Goal: Communication & Community: Connect with others

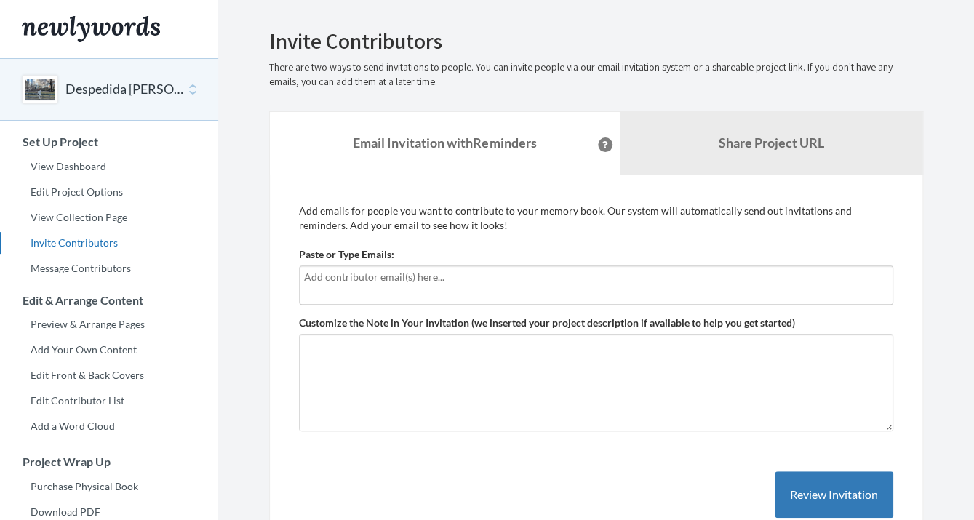
click at [407, 287] on div at bounding box center [596, 285] width 595 height 39
click at [390, 285] on input "text" at bounding box center [596, 277] width 584 height 16
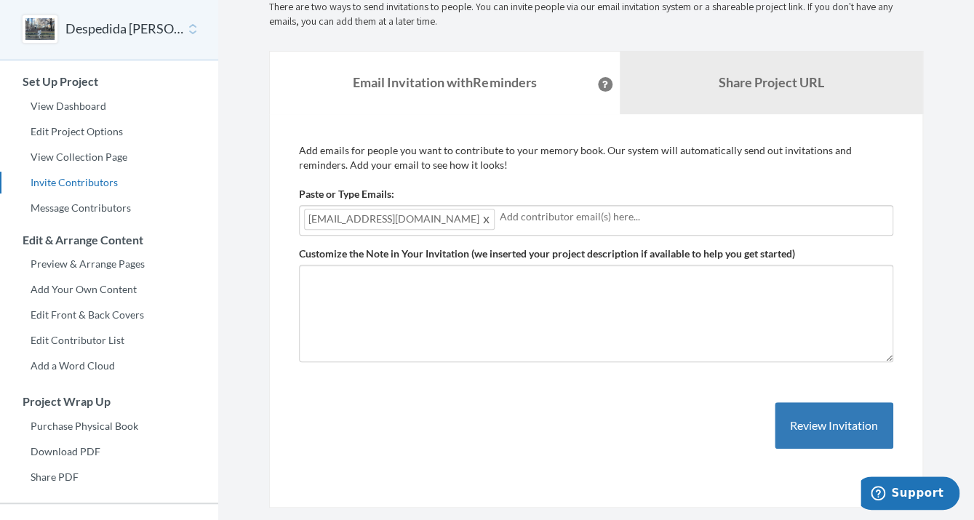
scroll to position [60, 0]
click at [740, 81] on b "Share Project URL" at bounding box center [771, 83] width 106 height 16
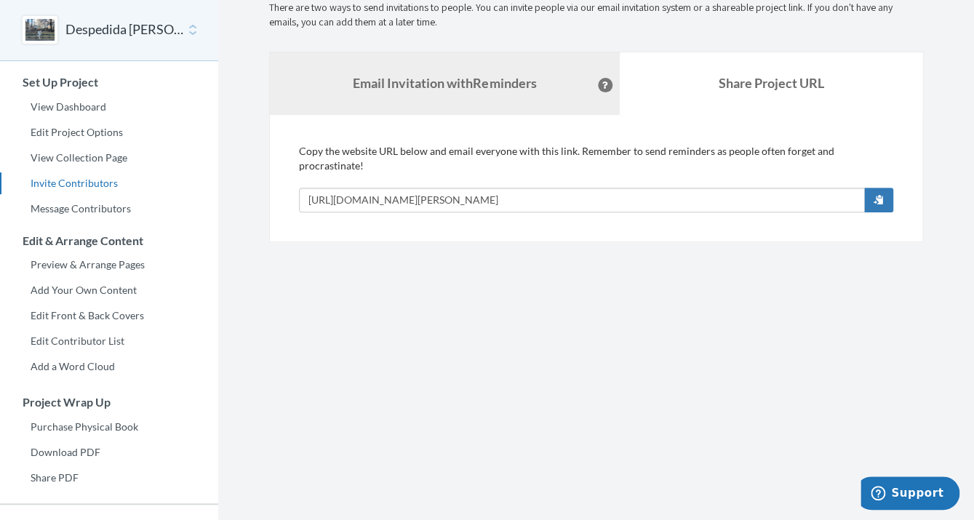
click at [493, 86] on strong "Email Invitation with Reminders" at bounding box center [444, 83] width 183 height 16
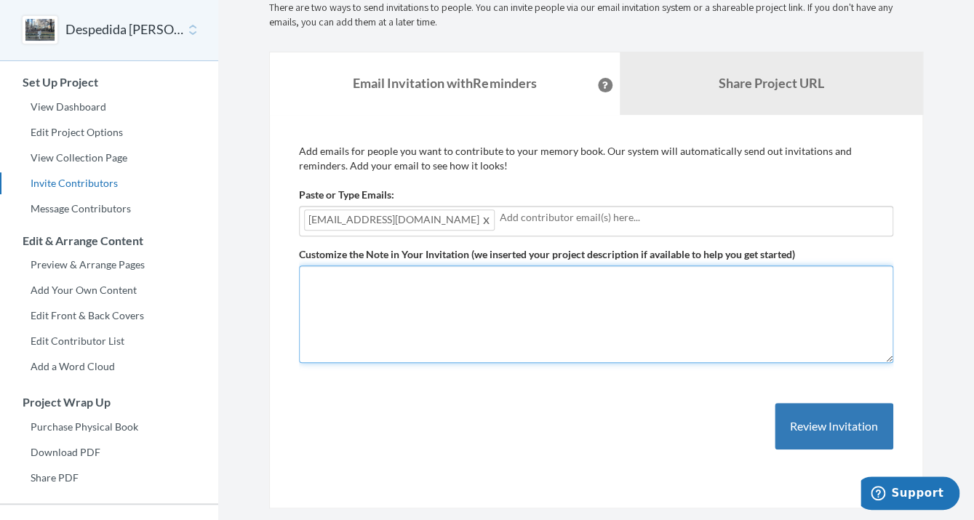
click at [619, 295] on textarea "Customize the Note in Your Invitation (we inserted your project description if …" at bounding box center [596, 315] width 595 height 98
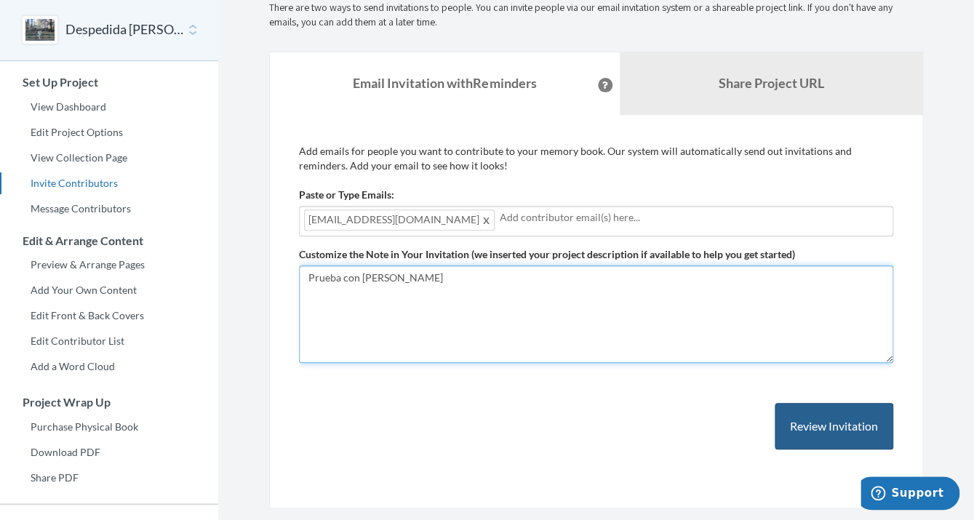
type textarea "Prueba con [PERSON_NAME]"
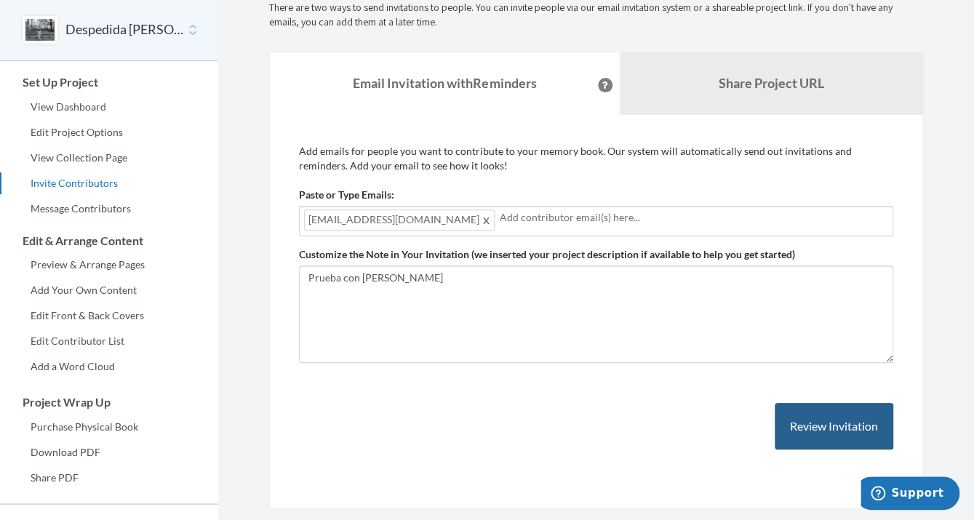
click at [837, 427] on button "Review Invitation" at bounding box center [834, 426] width 119 height 47
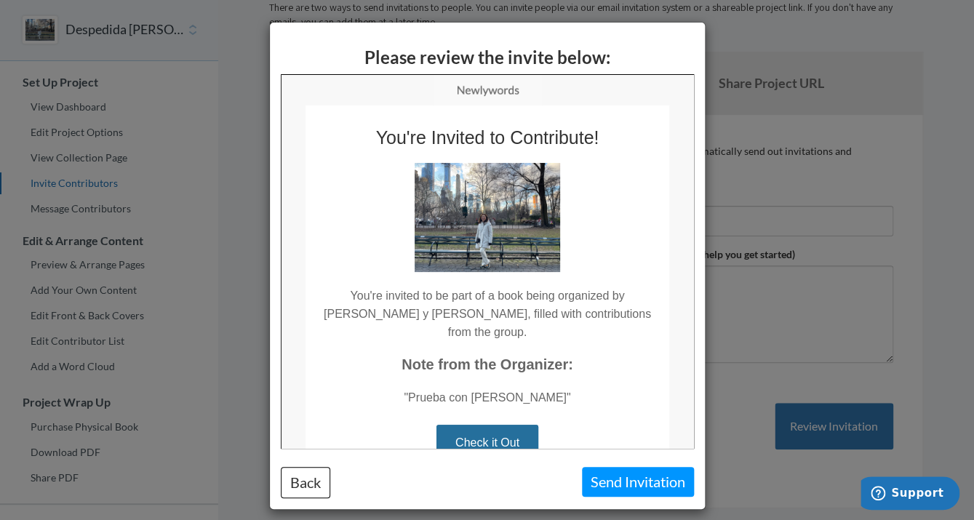
scroll to position [0, 0]
click at [303, 483] on button "Back" at bounding box center [305, 482] width 49 height 31
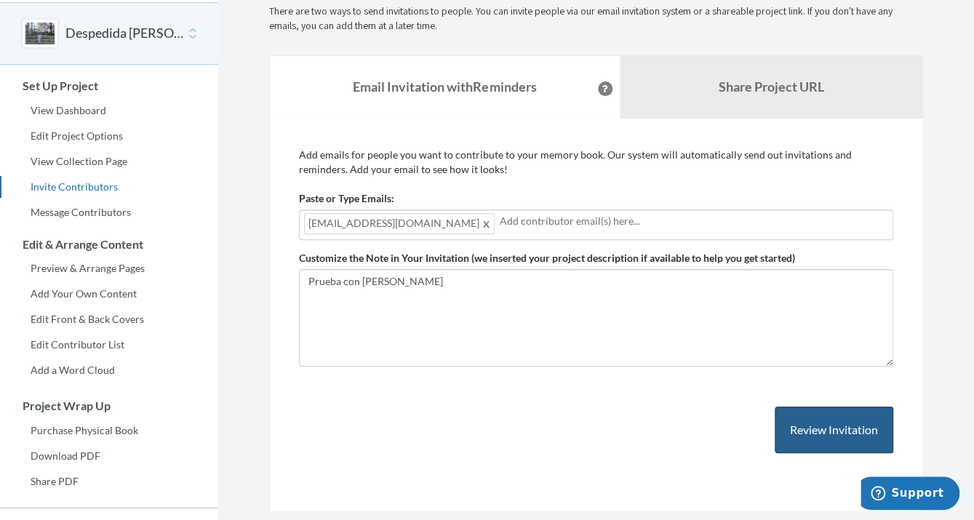
scroll to position [58, 0]
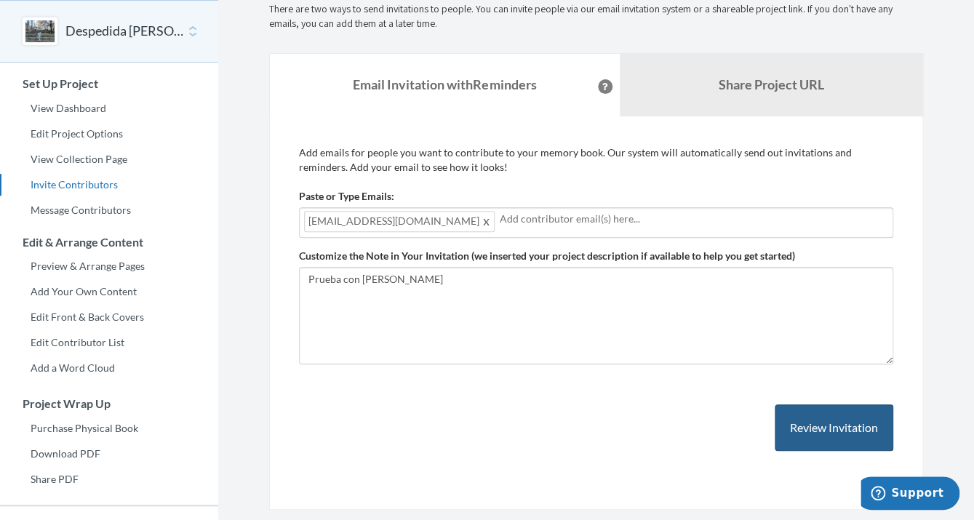
click at [818, 433] on button "Review Invitation" at bounding box center [834, 428] width 119 height 47
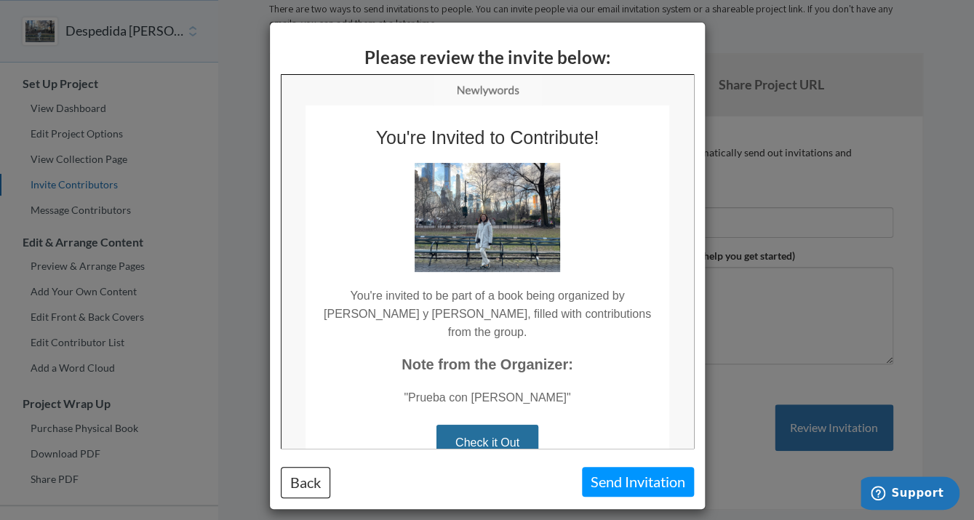
scroll to position [0, 0]
click at [650, 485] on button "Send Invitation" at bounding box center [638, 482] width 112 height 30
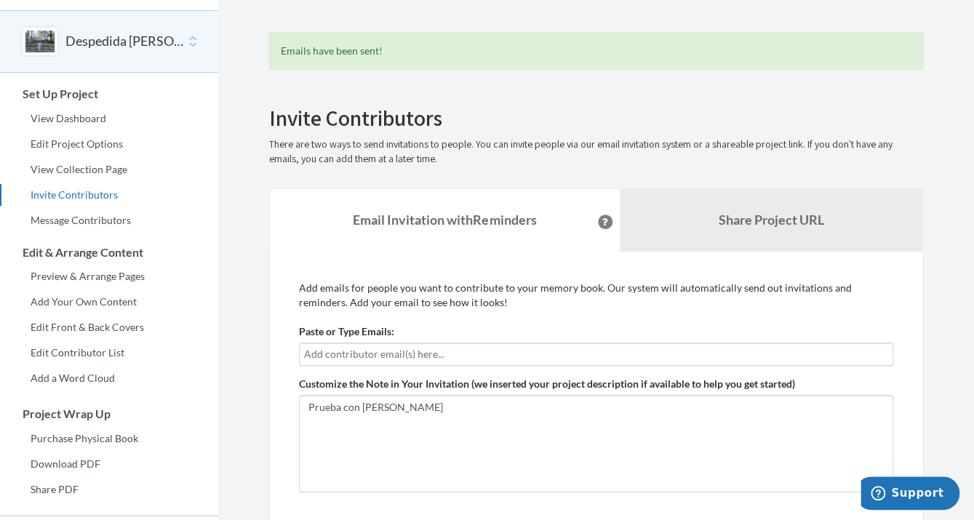
scroll to position [47, 0]
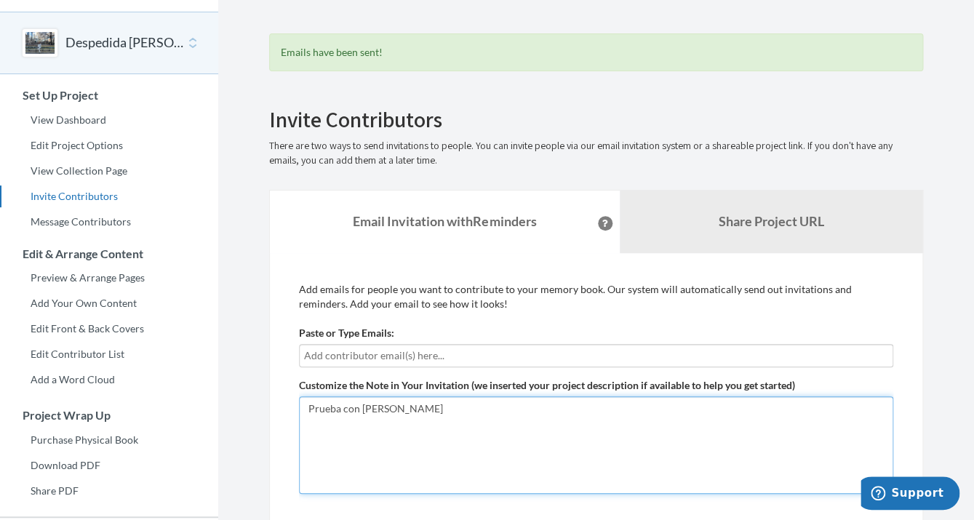
click at [426, 412] on textarea "Prueba con [PERSON_NAME]" at bounding box center [596, 446] width 595 height 98
drag, startPoint x: 426, startPoint y: 412, endPoint x: 305, endPoint y: 410, distance: 121.5
click at [305, 410] on textarea "Prueba con [PERSON_NAME]" at bounding box center [596, 446] width 595 height 98
type textarea "N"
type textarea "Queremos que [PERSON_NAME] se lleve un"
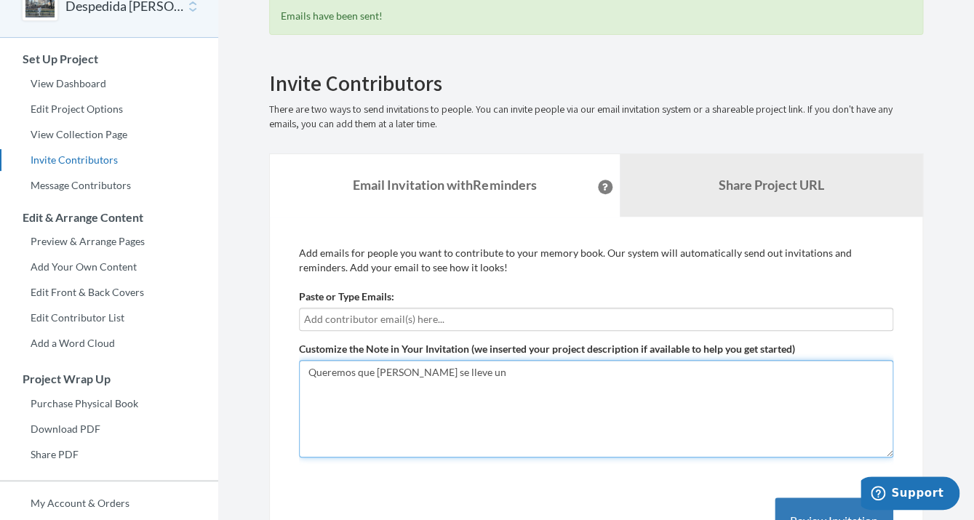
scroll to position [90, 0]
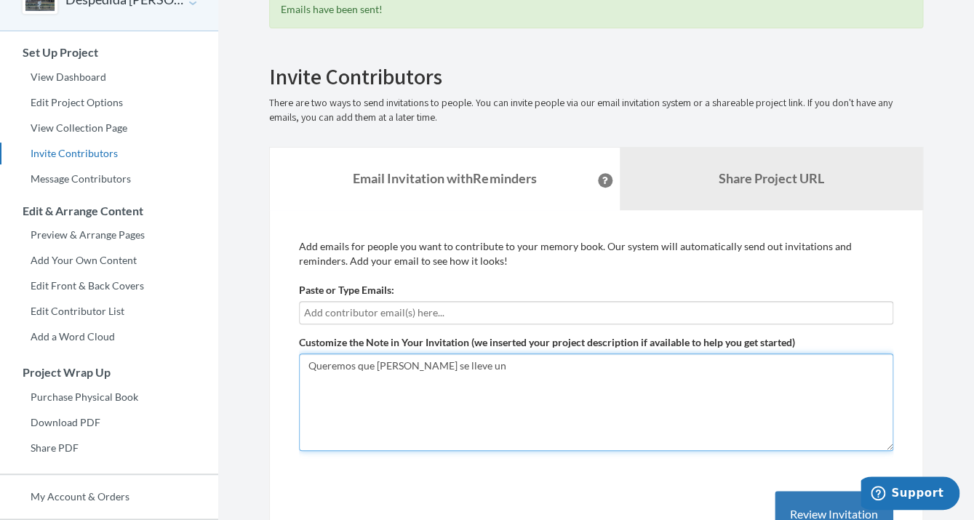
drag, startPoint x: 475, startPoint y: 373, endPoint x: 271, endPoint y: 370, distance: 203.1
click at [299, 370] on textarea "Queremos que [PERSON_NAME] se lleve un" at bounding box center [596, 403] width 595 height 98
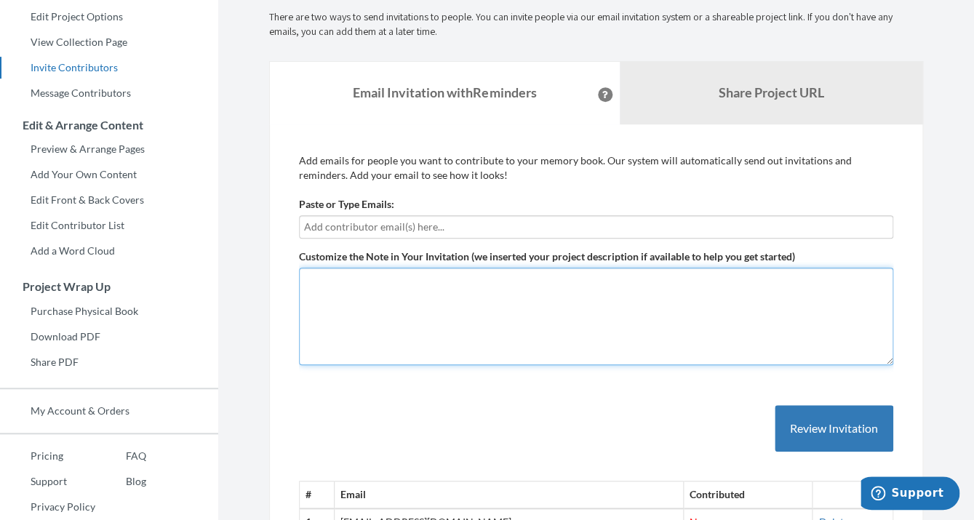
scroll to position [177, 0]
click at [324, 290] on textarea "Customize the Note in Your Invitation (we inserted your project description if …" at bounding box center [596, 315] width 595 height 98
paste textarea "Hola a tod@s, Como sabréis, nuestro amigo/a [Nombre del Jubilado/a] se jubila d…"
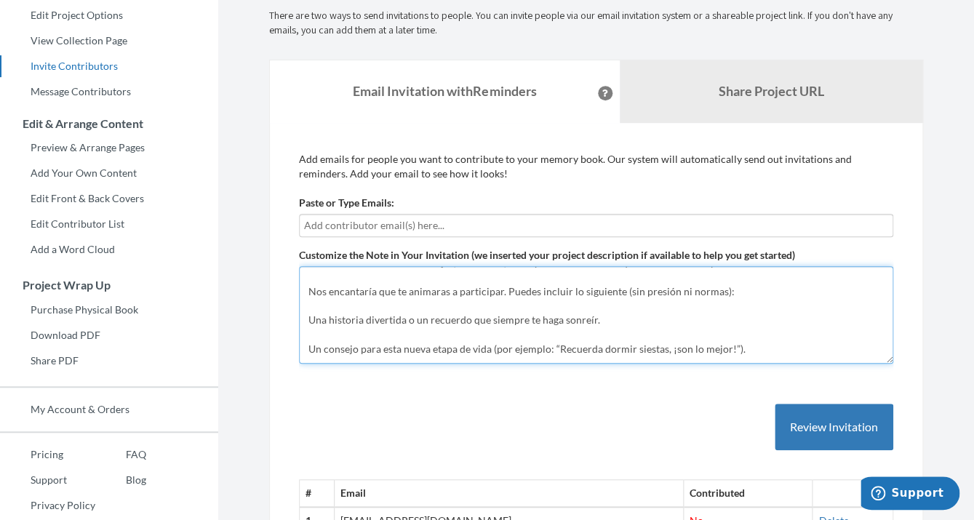
scroll to position [0, 0]
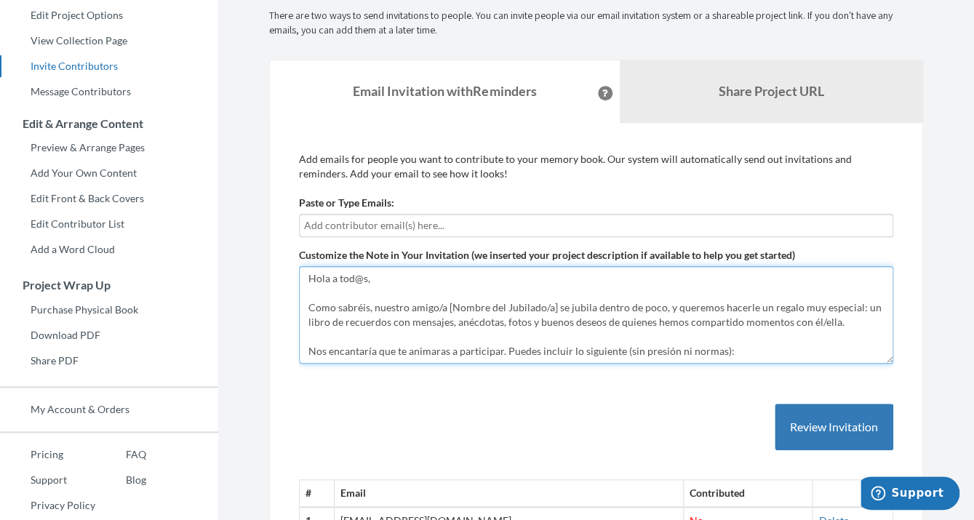
click at [553, 309] on textarea "Hola a tod@s, Como sabréis, nuestro amigo/a [Nombre del Jubilado/a] se jubila d…" at bounding box center [596, 315] width 595 height 98
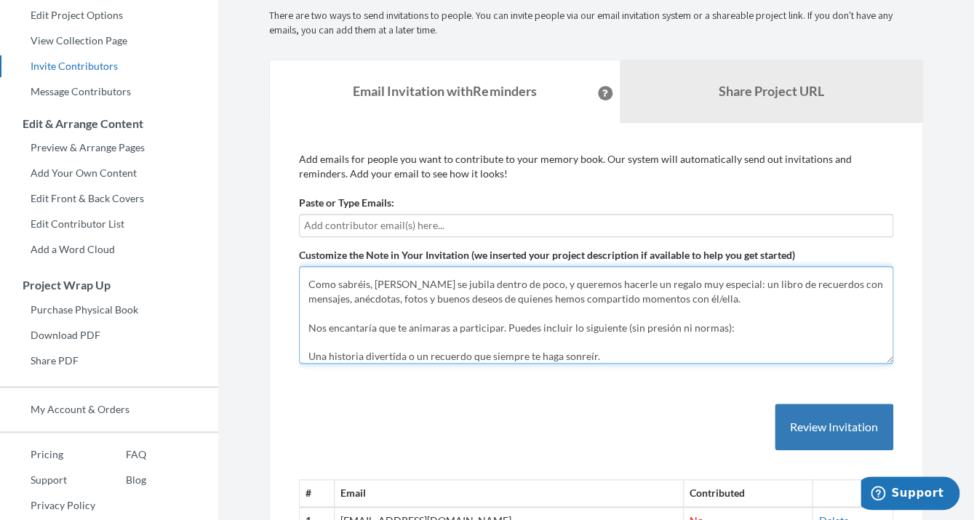
scroll to position [22, 0]
click at [672, 306] on textarea "Hola a tod@s, Como sabréis, [PERSON_NAME] se jubila dentro de poco, y queremos …" at bounding box center [596, 315] width 595 height 98
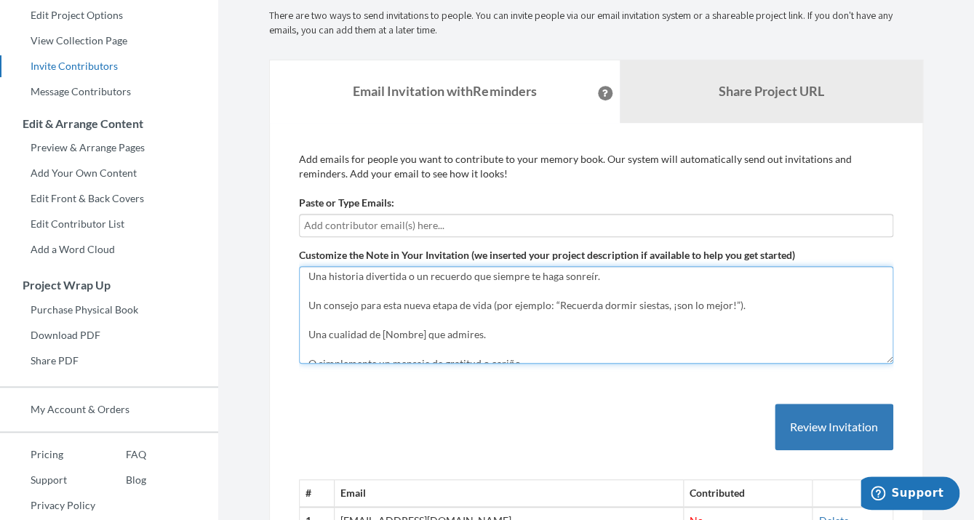
scroll to position [108, 0]
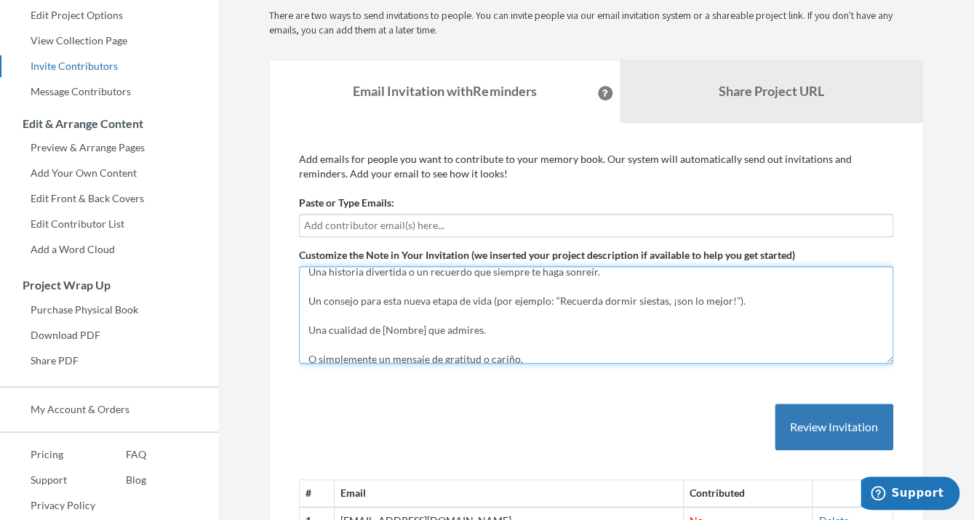
drag, startPoint x: 746, startPoint y: 302, endPoint x: 492, endPoint y: 301, distance: 254.0
click at [492, 301] on textarea "Hola a tod@s, Como sabréis, [PERSON_NAME] se jubila dentro de poco, y queremos …" at bounding box center [596, 315] width 595 height 98
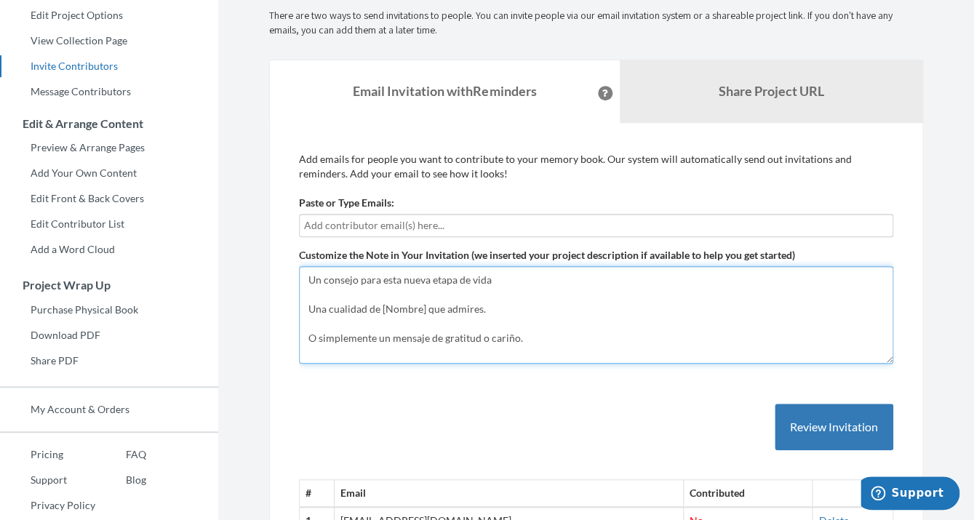
scroll to position [132, 0]
click at [424, 302] on textarea "Hola a tod@s, Como sabréis, [PERSON_NAME] se jubila dentro de poco, y queremos …" at bounding box center [596, 315] width 595 height 98
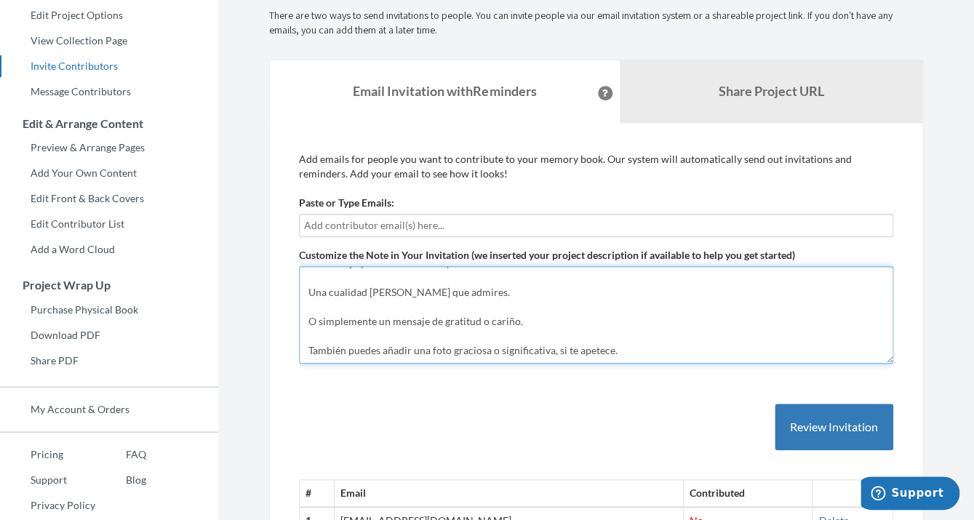
drag, startPoint x: 627, startPoint y: 354, endPoint x: 491, endPoint y: 351, distance: 136.1
click at [491, 351] on textarea "Hola a tod@s, Como sabréis, [PERSON_NAME] se jubila dentro de poco, y queremos …" at bounding box center [596, 315] width 595 height 98
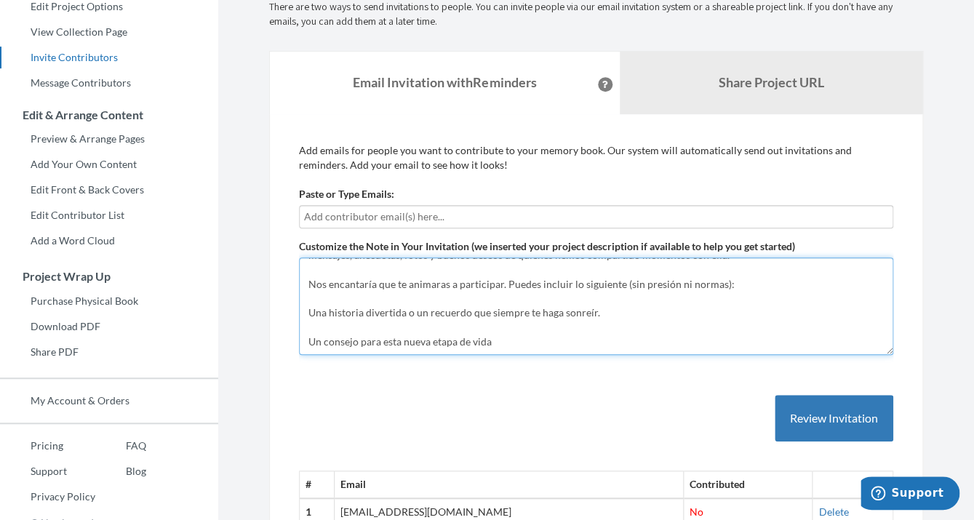
scroll to position [59, 0]
click at [309, 315] on textarea "Hola a tod@s, Como sabréis, [PERSON_NAME] se jubila dentro de poco, y queremos …" at bounding box center [596, 307] width 595 height 98
click at [310, 344] on textarea "Hola a tod@s, Como sabréis, [PERSON_NAME] se jubila dentro de poco, y queremos …" at bounding box center [596, 307] width 595 height 98
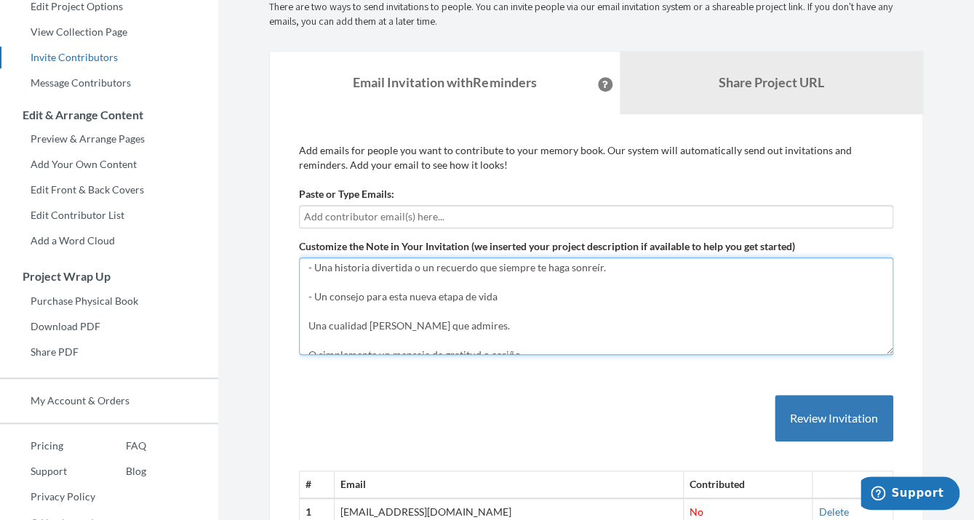
scroll to position [112, 0]
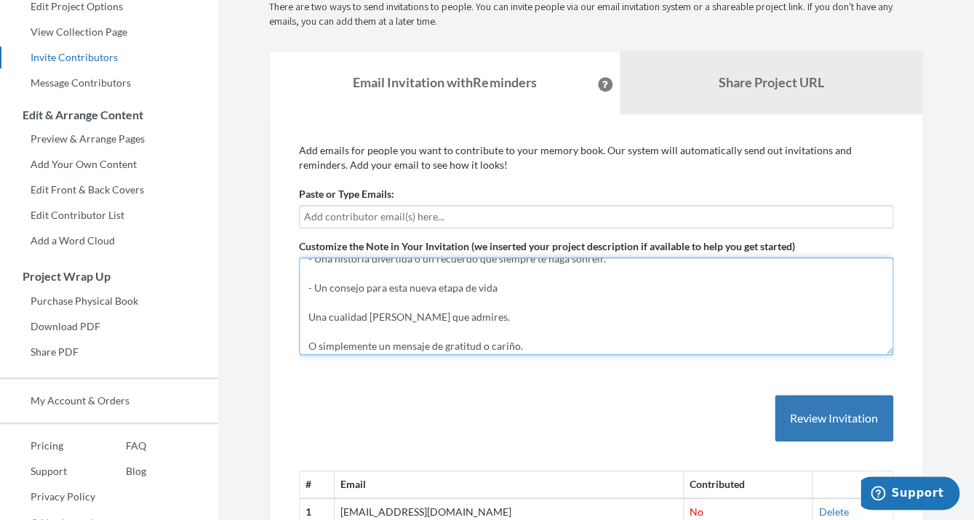
click at [309, 317] on textarea "Hola a tod@s, Como sabréis, [PERSON_NAME] se jubila dentro de poco, y queremos …" at bounding box center [596, 307] width 595 height 98
click at [310, 314] on textarea "Hola a tod@s, Como sabréis, [PERSON_NAME] se jubila dentro de poco, y queremos …" at bounding box center [596, 307] width 595 height 98
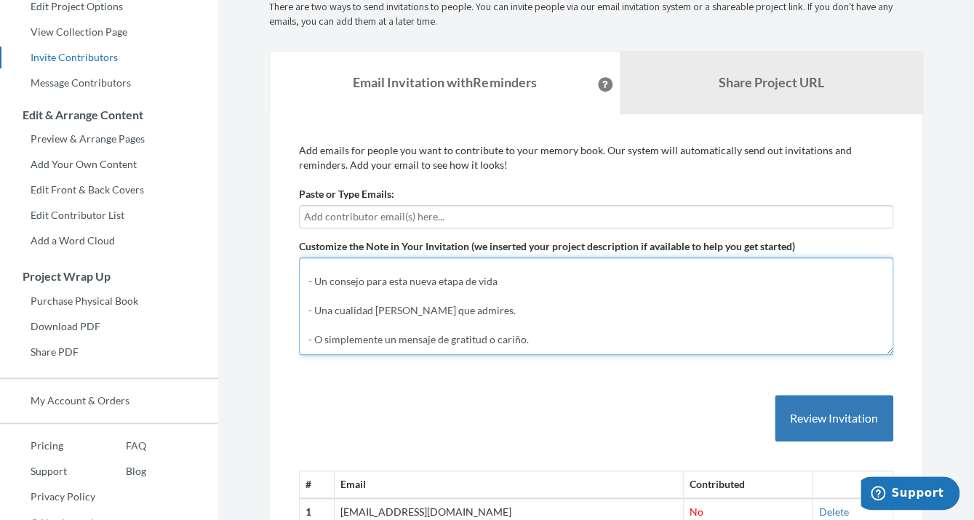
scroll to position [130, 0]
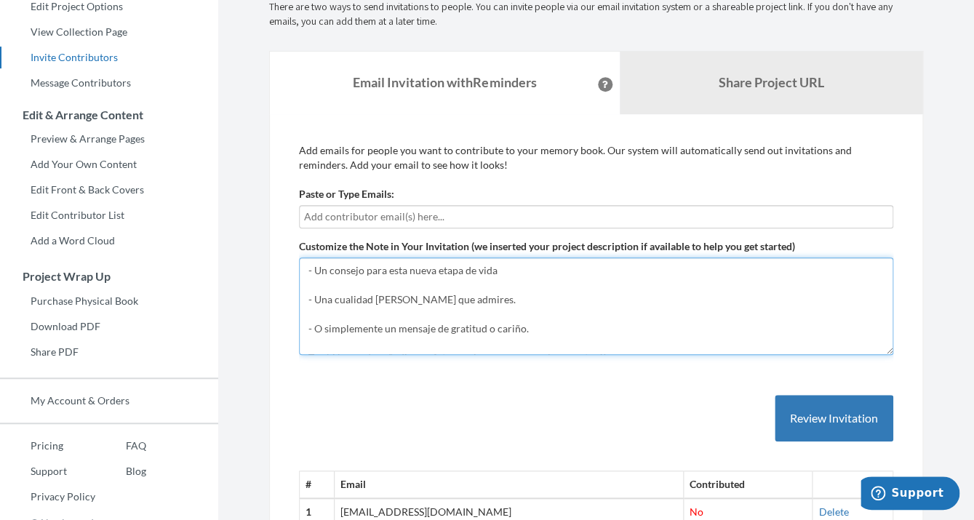
drag, startPoint x: 490, startPoint y: 304, endPoint x: 293, endPoint y: 303, distance: 196.5
click at [299, 303] on textarea "Hola a tod@s, Como sabréis, [PERSON_NAME] se jubila dentro de poco, y queremos …" at bounding box center [596, 307] width 595 height 98
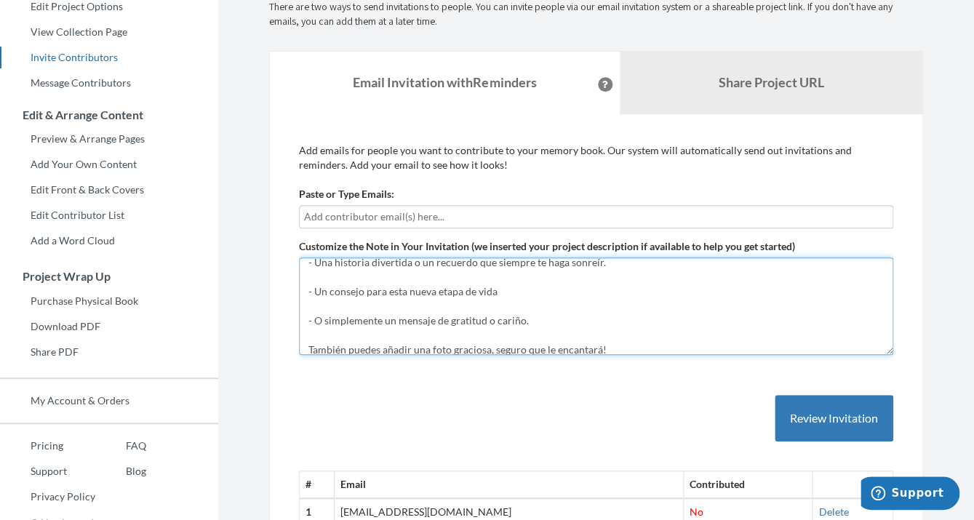
scroll to position [116, 0]
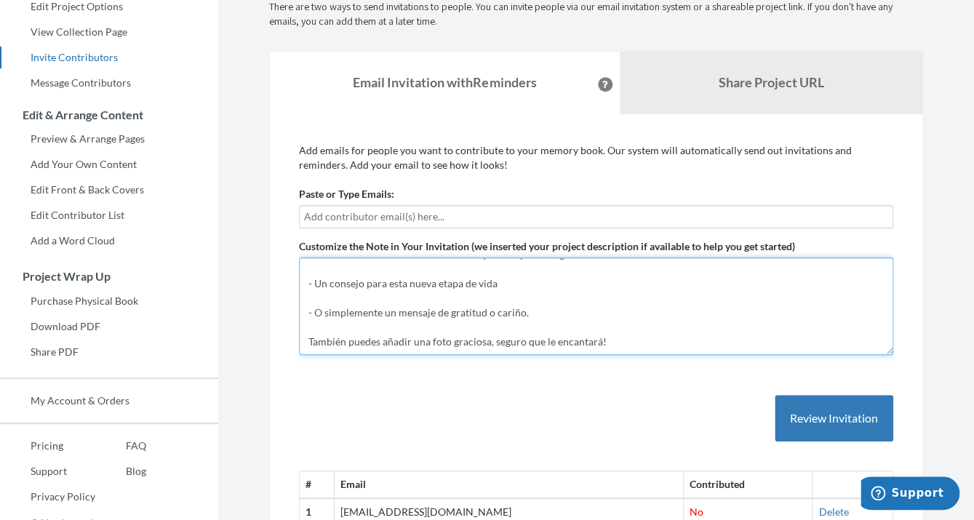
click at [489, 344] on textarea "Hola a tod@s, Como sabréis, [PERSON_NAME] se jubila dentro de poco, y queremos …" at bounding box center [596, 307] width 595 height 98
type textarea "Hola a tod@s, Como sabréis, [PERSON_NAME] se jubila dentro de poco, y queremos …"
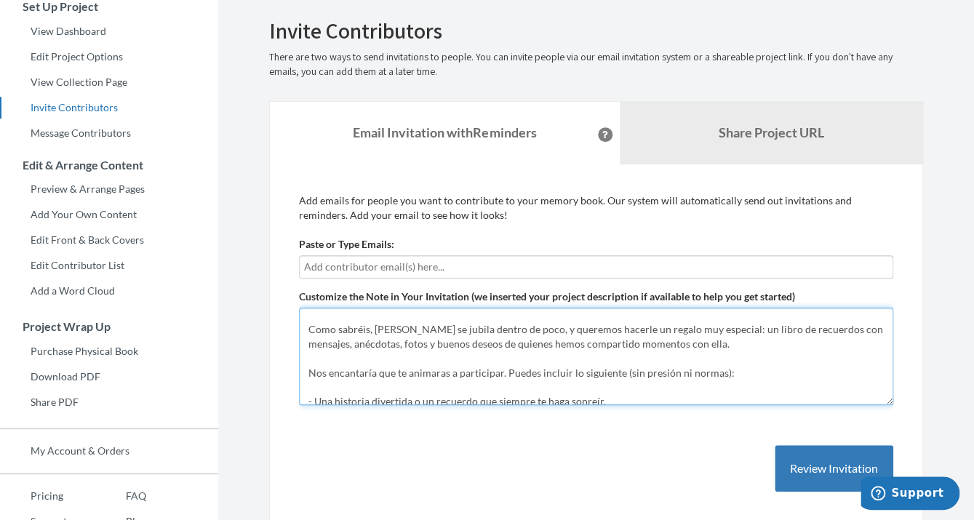
scroll to position [0, 0]
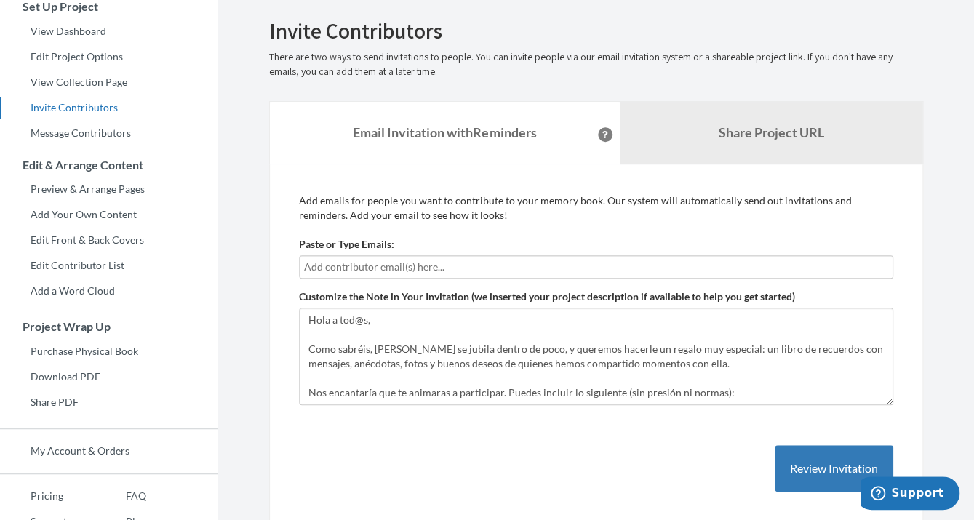
click at [478, 269] on input "text" at bounding box center [596, 267] width 584 height 16
type input "[PERSON_NAME]"
click at [478, 269] on input "[PERSON_NAME]" at bounding box center [596, 267] width 584 height 16
type input "m"
type input "e"
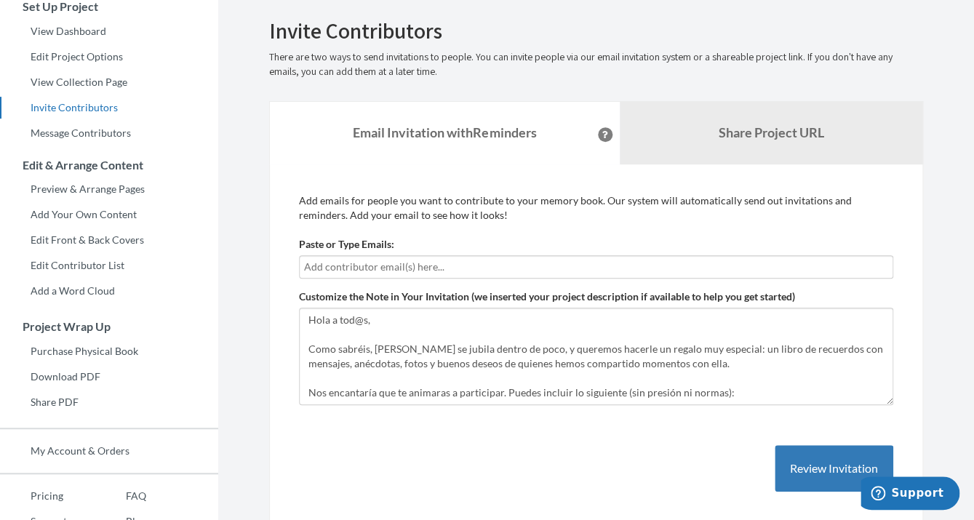
click at [387, 266] on input "text" at bounding box center [596, 267] width 584 height 16
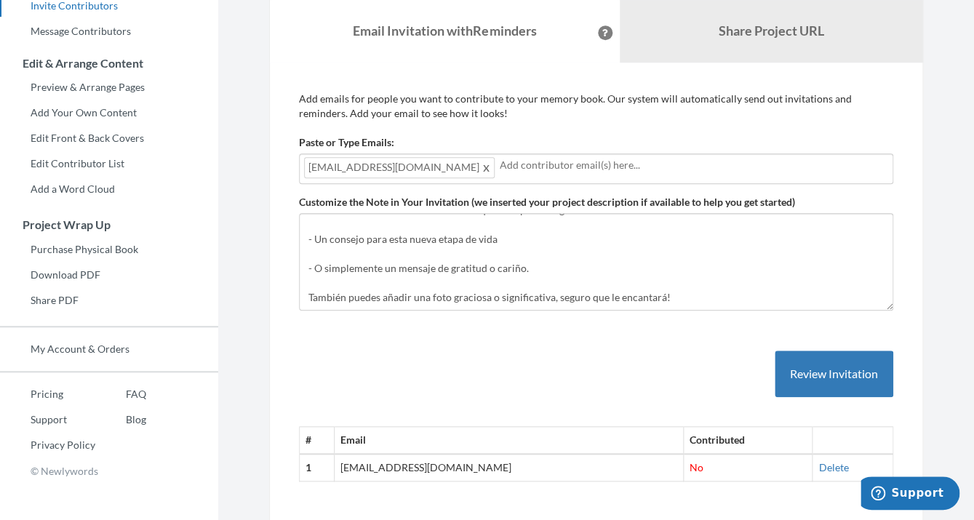
scroll to position [229, 0]
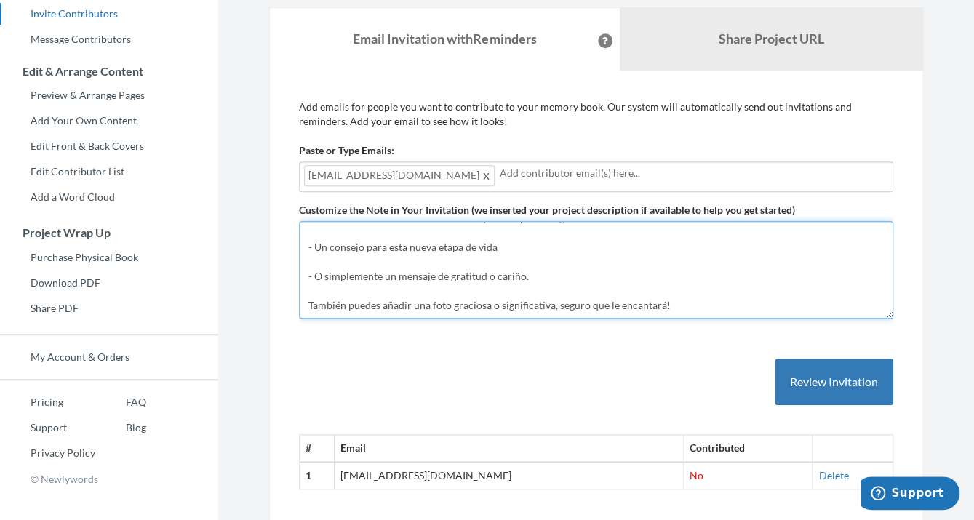
click at [726, 309] on textarea "Hola a tod@s, Como sabréis, [PERSON_NAME] se jubila dentro de poco, y queremos …" at bounding box center [596, 270] width 595 height 98
click at [686, 308] on textarea "Hola a tod@s, Como sabréis, [PERSON_NAME] se jubila dentro de poco, y queremos …" at bounding box center [596, 270] width 595 height 98
paste textarea "Fecha límite sugerida: [ejemplo: [DATE]]. Así tenemos tiempo para montar el lib…"
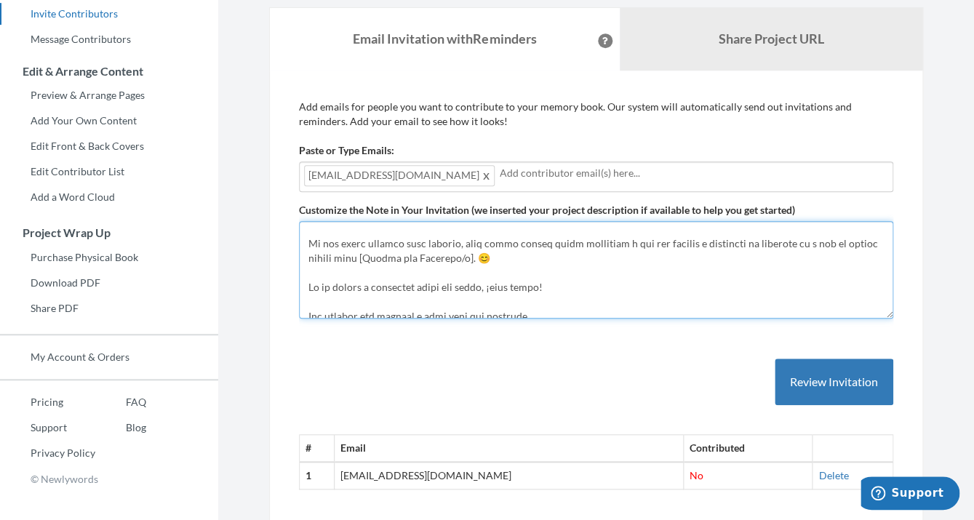
scroll to position [238, 0]
drag, startPoint x: 547, startPoint y: 286, endPoint x: 298, endPoint y: 282, distance: 248.9
click at [299, 282] on textarea "Customize the Note in Your Invitation (we inserted your project description if …" at bounding box center [596, 270] width 595 height 98
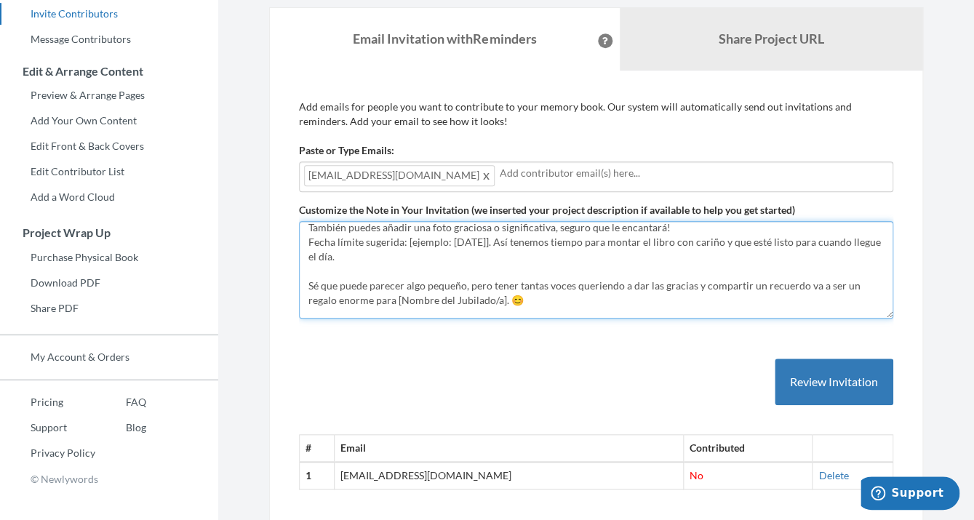
scroll to position [196, 0]
drag, startPoint x: 501, startPoint y: 303, endPoint x: 301, endPoint y: 288, distance: 199.9
click at [301, 288] on textarea "Hola a tod@s, Como sabréis, [PERSON_NAME] se jubila dentro de poco, y queremos …" at bounding box center [596, 270] width 595 height 98
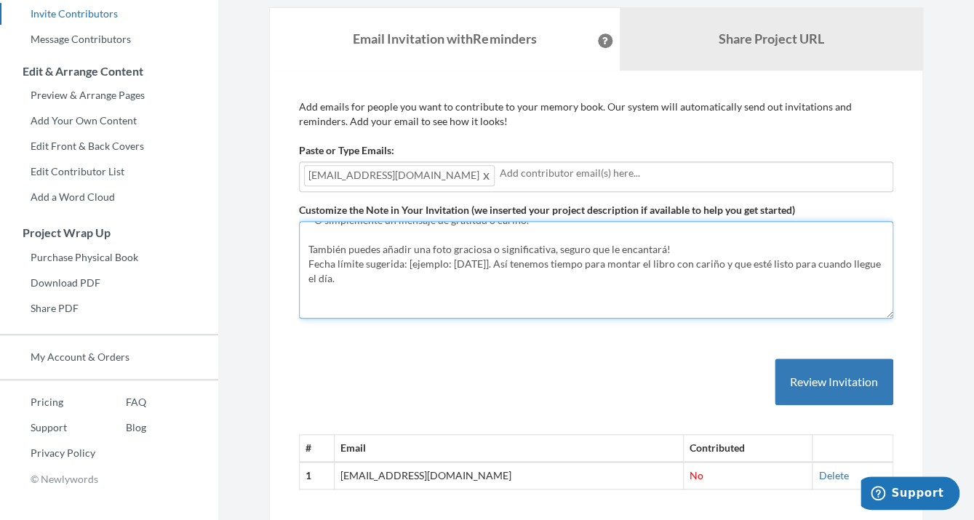
scroll to position [164, 0]
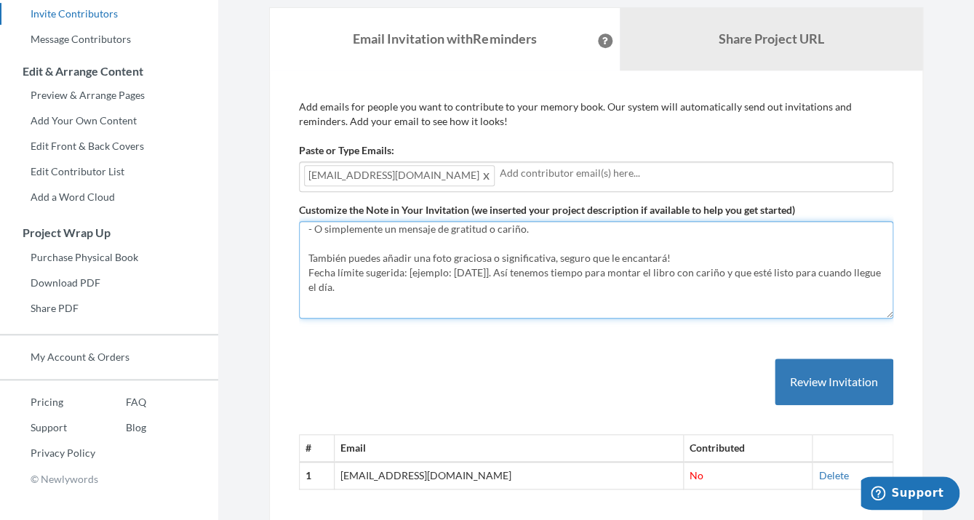
click at [452, 274] on textarea "Hola a tod@s, Como sabréis, [PERSON_NAME] se jubila dentro de poco, y queremos …" at bounding box center [596, 270] width 595 height 98
click at [563, 275] on textarea "Hola a tod@s, Como sabréis, [PERSON_NAME] se jubila dentro de poco, y queremos …" at bounding box center [596, 270] width 595 height 98
click at [409, 295] on textarea "Hola a tod@s, Como sabréis, [PERSON_NAME] se jubila dentro de poco, y queremos …" at bounding box center [596, 270] width 595 height 98
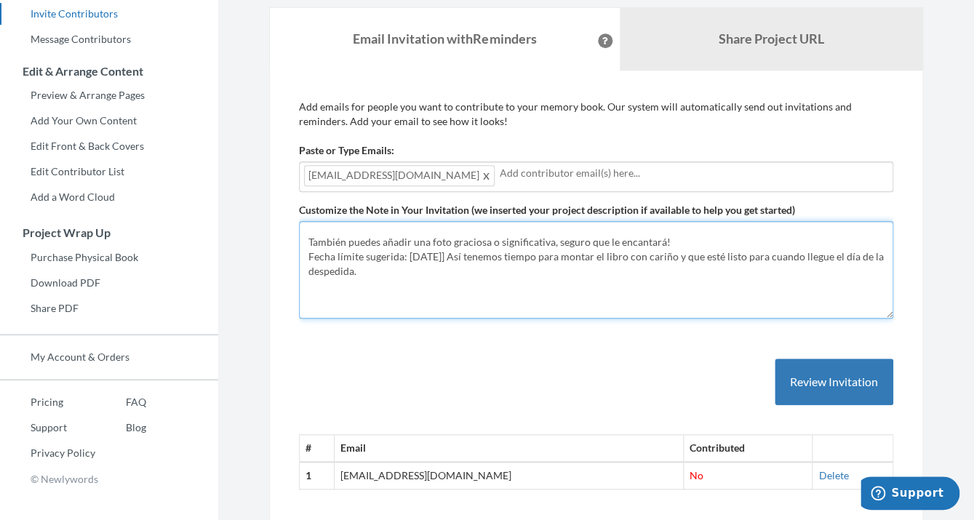
scroll to position [204, 0]
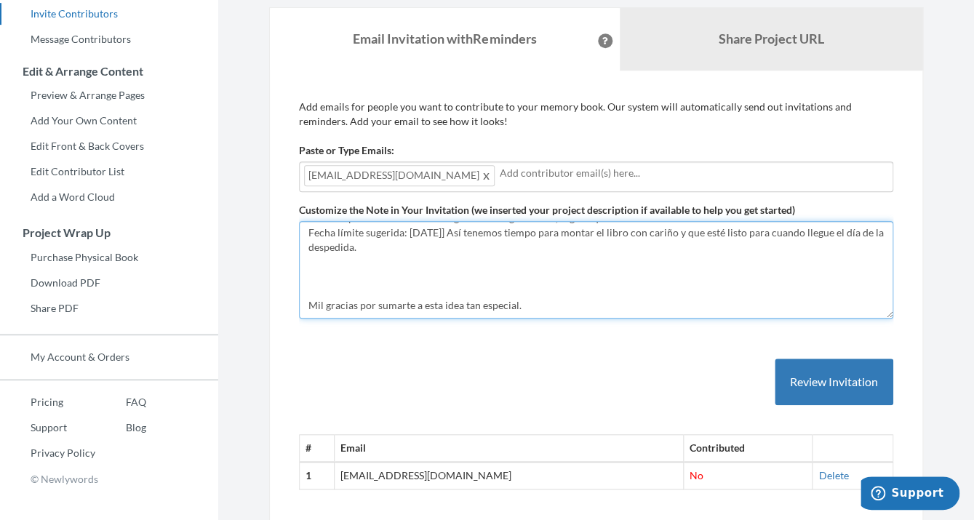
click at [321, 291] on textarea "Hola a tod@s, Como sabréis, [PERSON_NAME] se jubila dentro de poco, y queremos …" at bounding box center [596, 270] width 595 height 98
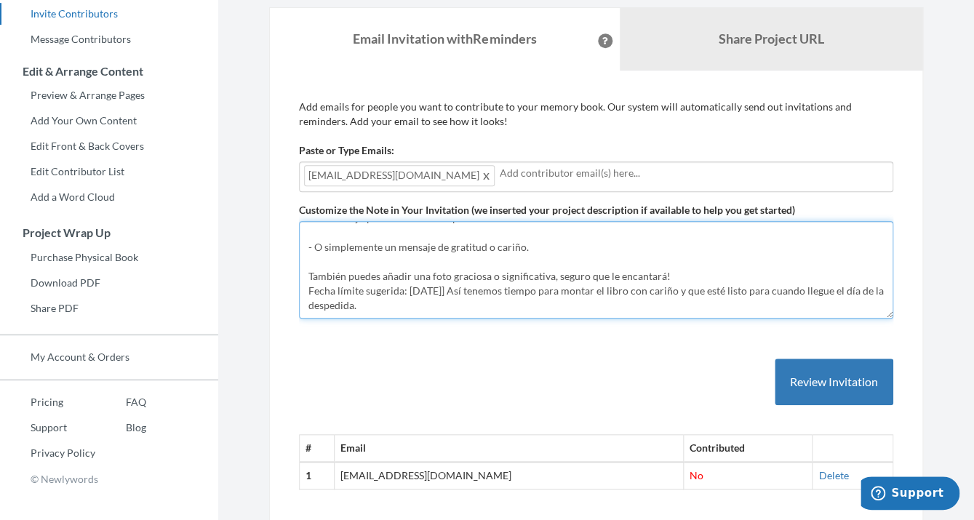
scroll to position [144, 0]
click at [681, 282] on textarea "Hola a tod@s, Como sabréis, [PERSON_NAME] se jubila dentro de poco, y queremos …" at bounding box center [596, 270] width 595 height 98
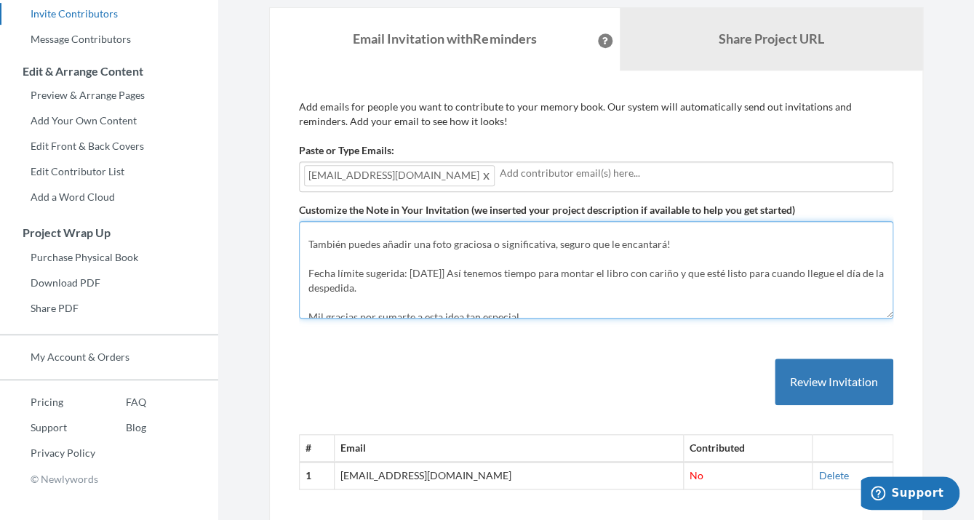
scroll to position [180, 0]
click at [453, 272] on textarea "Hola a tod@s, Como sabréis, [PERSON_NAME] se jubila dentro de poco, y queremos …" at bounding box center [596, 270] width 595 height 98
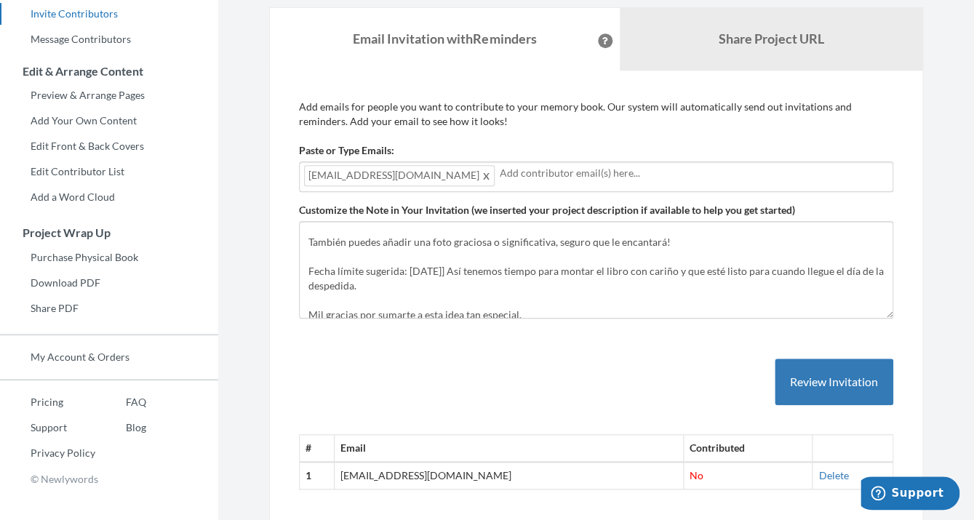
click at [506, 349] on div "# Email Contributed 1 [EMAIL_ADDRESS][DOMAIN_NAME] No [GEOGRAPHIC_DATA]" at bounding box center [596, 410] width 595 height 161
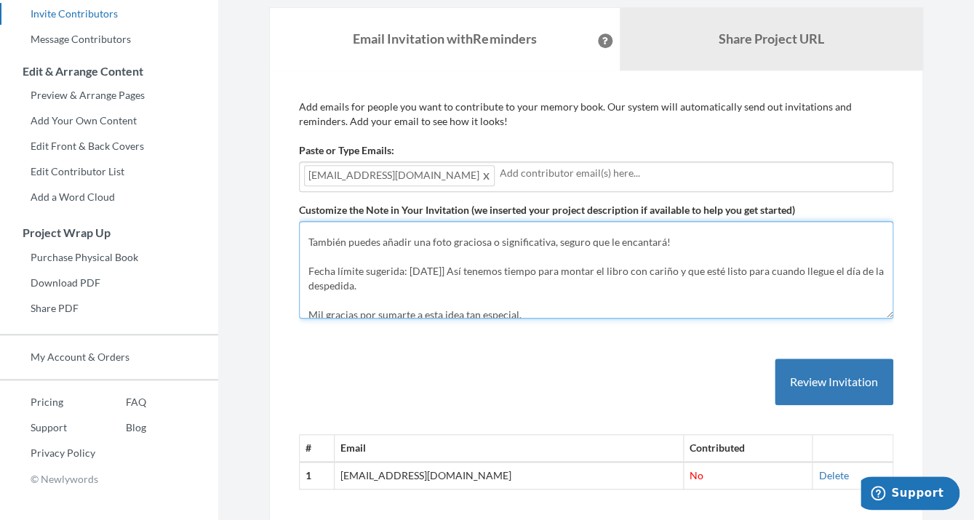
click at [561, 273] on textarea "Hola a tod@s, Como sabréis, [PERSON_NAME] se jubila dentro de poco, y queremos …" at bounding box center [596, 270] width 595 height 98
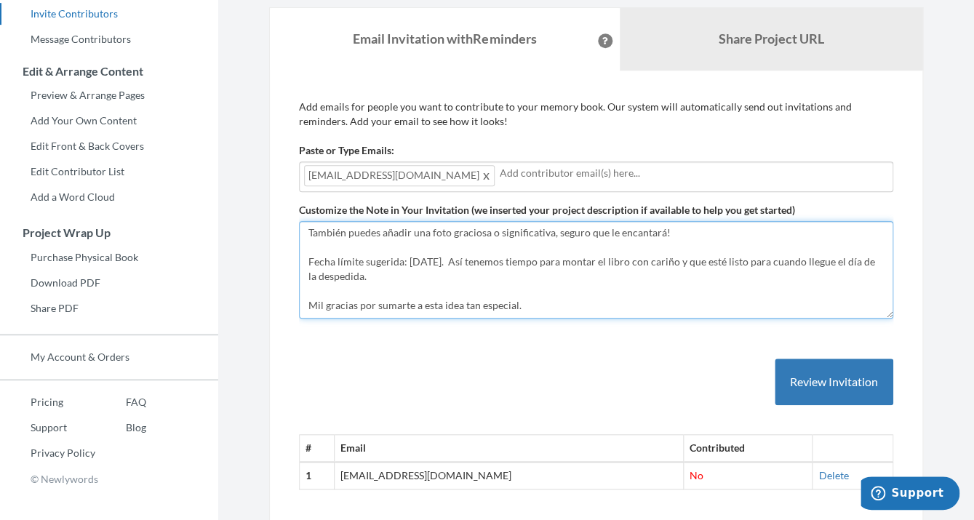
drag, startPoint x: 528, startPoint y: 303, endPoint x: 416, endPoint y: 304, distance: 112.8
click at [416, 304] on textarea "Hola a tod@s, Como sabréis, [PERSON_NAME] se jubila dentro de poco, y queremos …" at bounding box center [596, 270] width 595 height 98
click at [474, 302] on textarea "Hola a tod@s, Como sabréis, [PERSON_NAME] se jubila dentro de poco, y queremos …" at bounding box center [596, 270] width 595 height 98
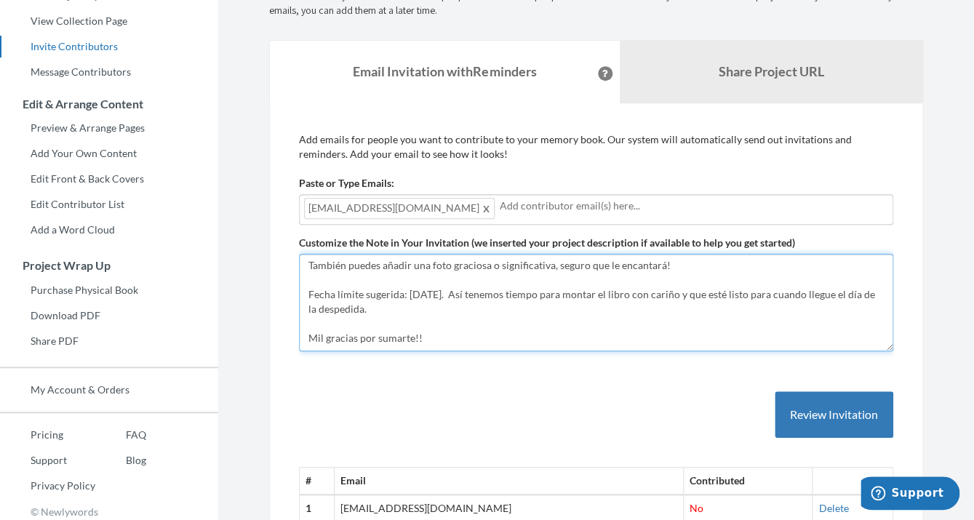
scroll to position [186, 0]
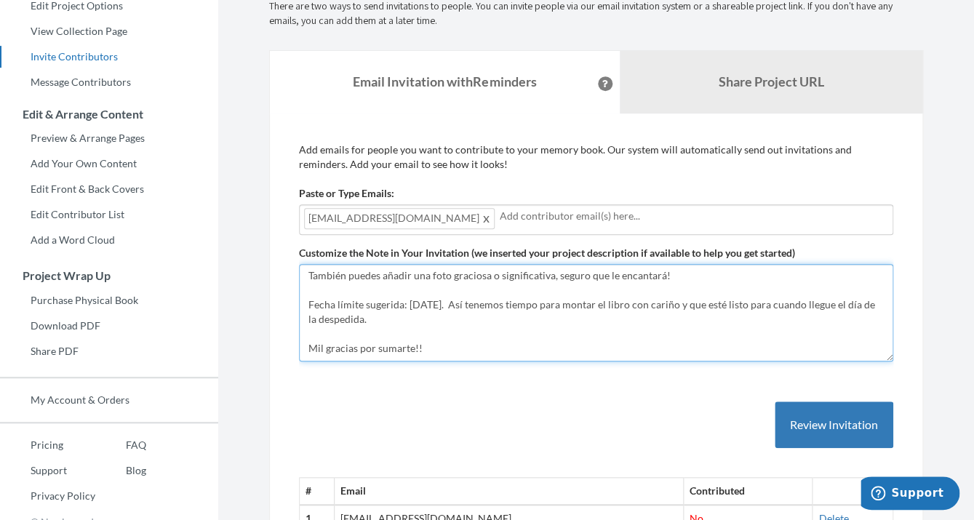
type textarea "Hola a tod@s, Como sabréis, [PERSON_NAME] se jubila dentro de poco, y queremos …"
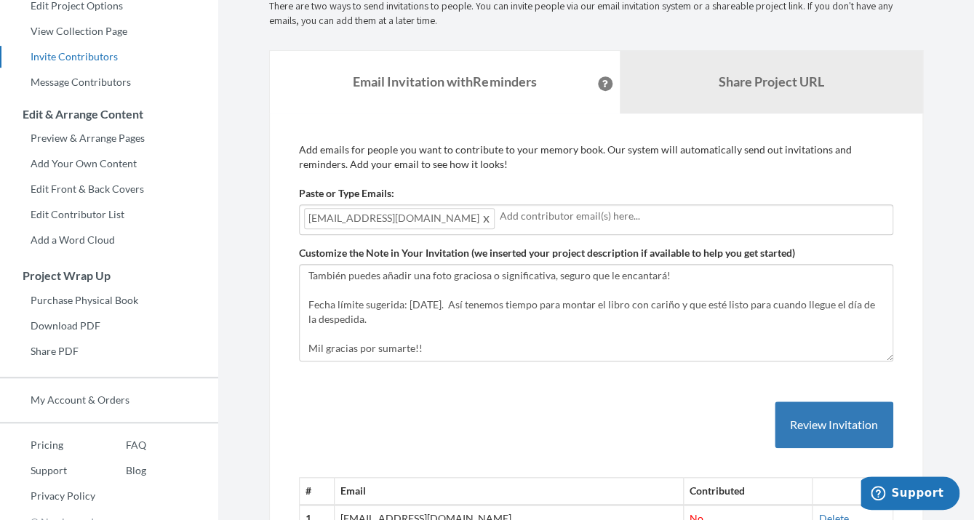
click at [514, 218] on input "text" at bounding box center [694, 216] width 389 height 16
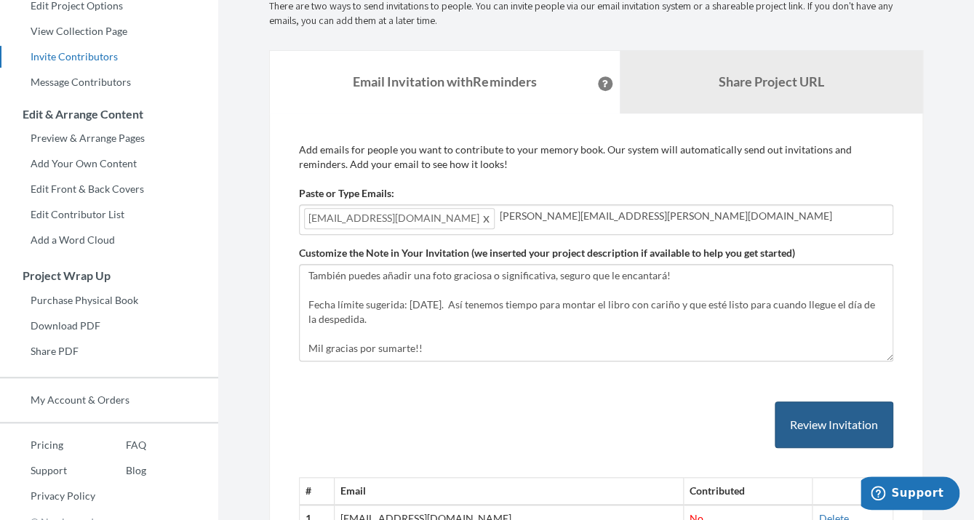
type input "[PERSON_NAME][EMAIL_ADDRESS][PERSON_NAME][DOMAIN_NAME]"
click at [817, 428] on button "Review Invitation" at bounding box center [834, 425] width 119 height 47
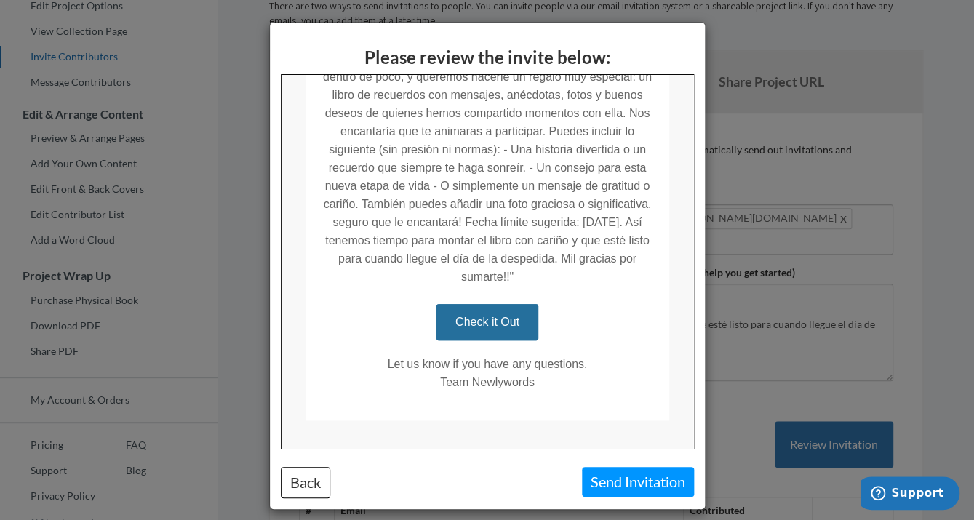
scroll to position [341, 0]
click at [626, 479] on button "Send Invitation" at bounding box center [638, 482] width 112 height 30
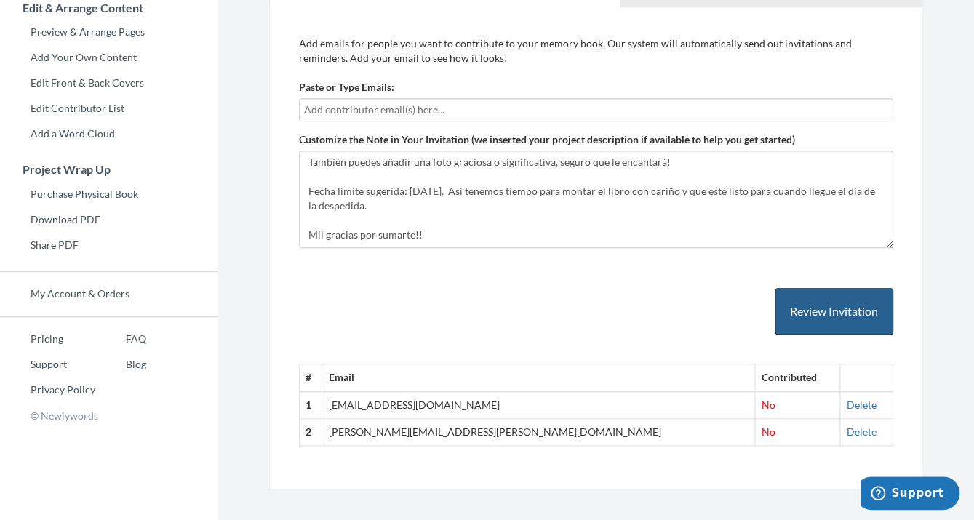
scroll to position [295, 0]
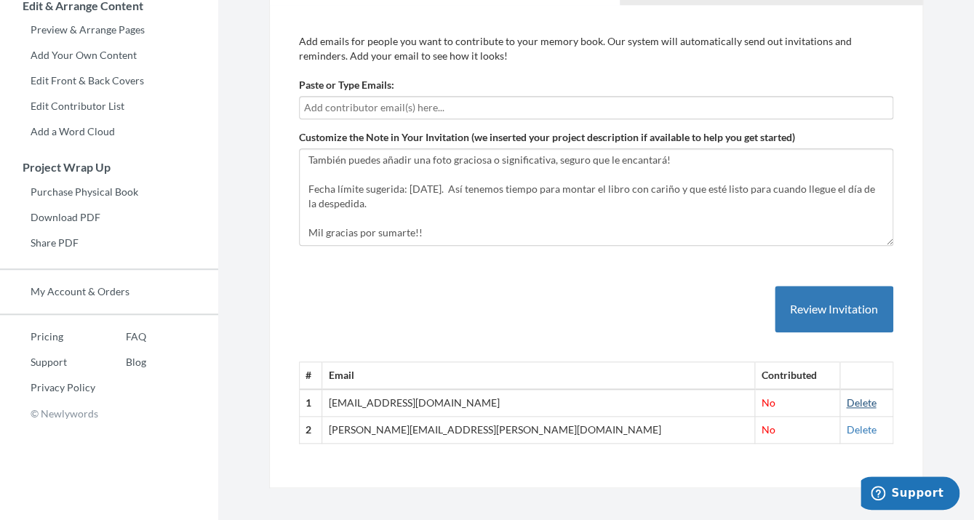
click at [846, 402] on link "Delete" at bounding box center [861, 403] width 30 height 12
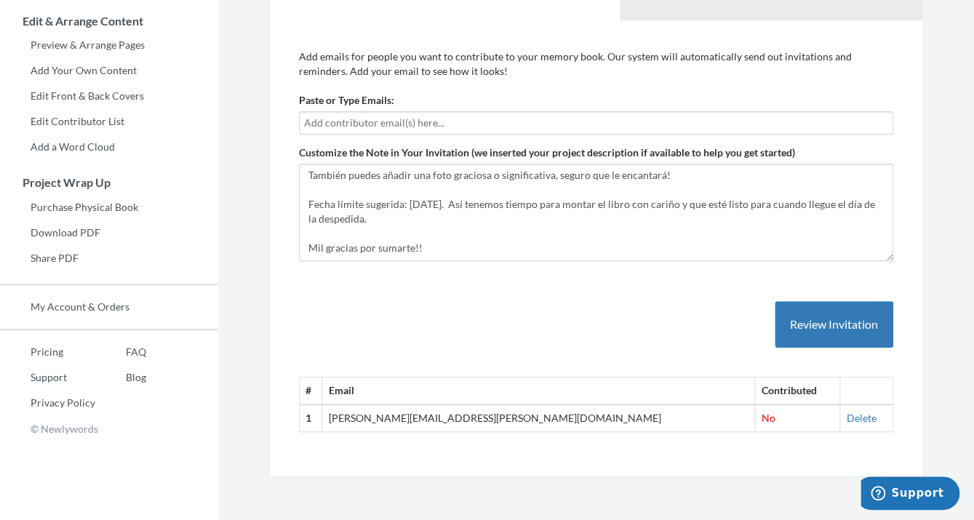
scroll to position [280, 0]
click at [401, 123] on input "text" at bounding box center [596, 123] width 584 height 16
click at [359, 120] on input "text" at bounding box center [596, 123] width 584 height 16
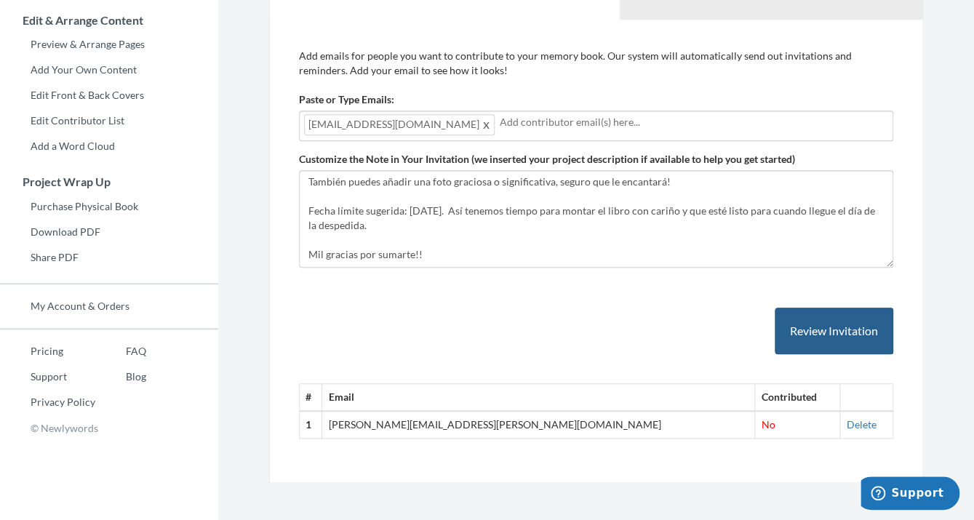
click at [813, 328] on button "Review Invitation" at bounding box center [834, 331] width 119 height 47
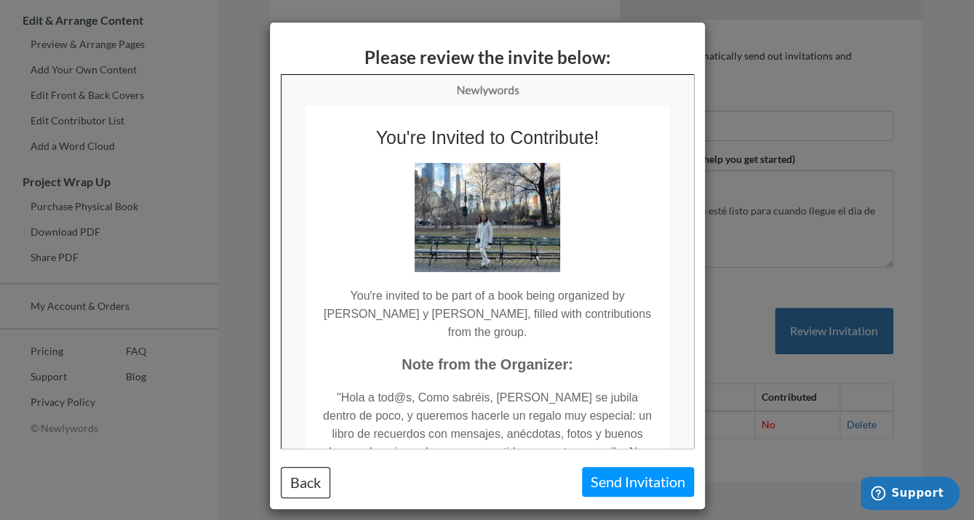
scroll to position [0, 0]
click at [618, 480] on button "Send Invitation" at bounding box center [638, 482] width 112 height 30
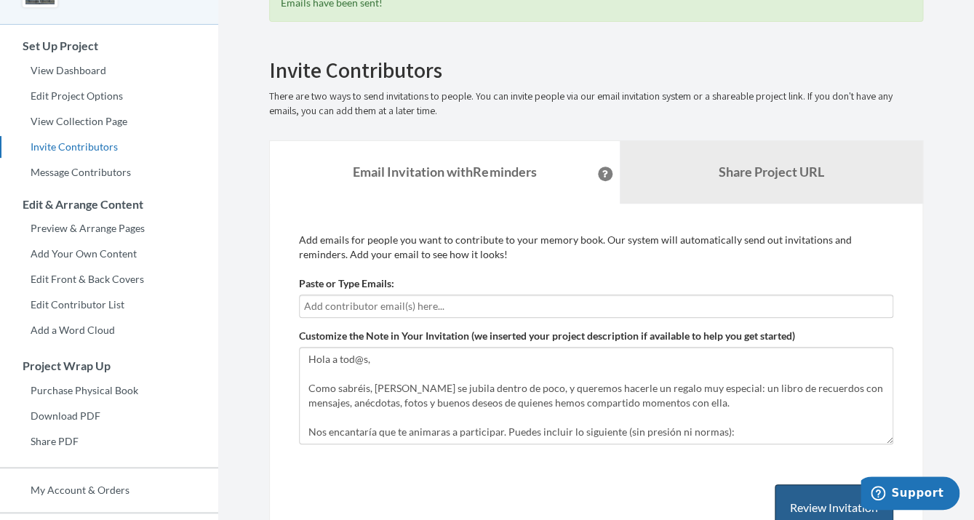
scroll to position [59, 0]
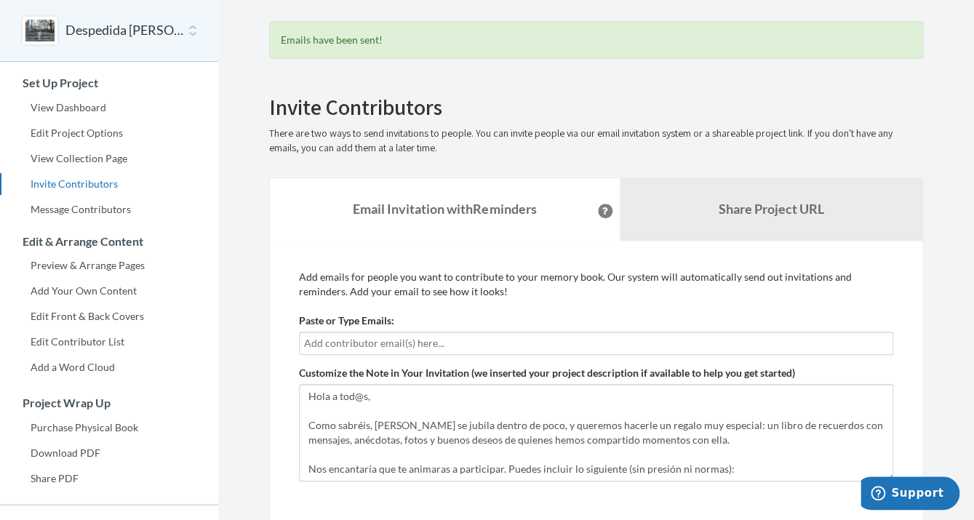
click at [346, 348] on input "text" at bounding box center [596, 344] width 584 height 16
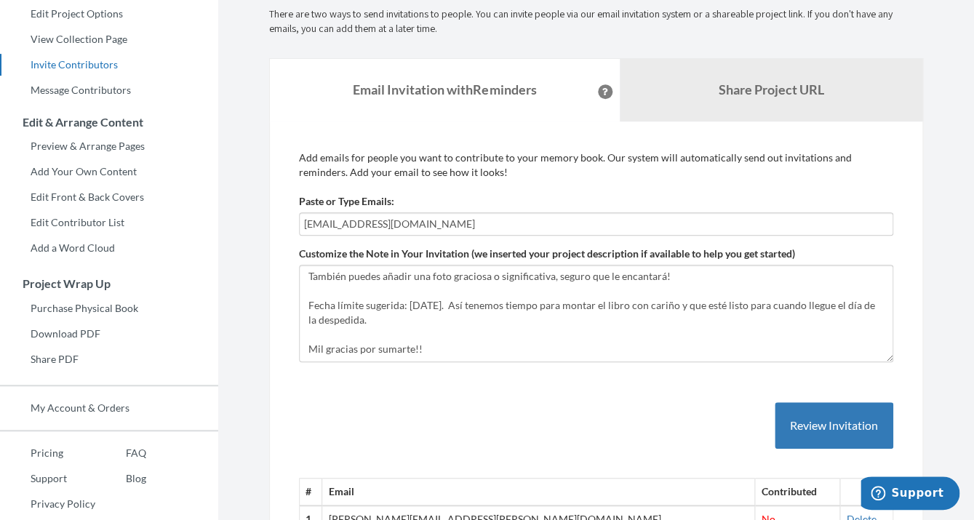
scroll to position [192, 0]
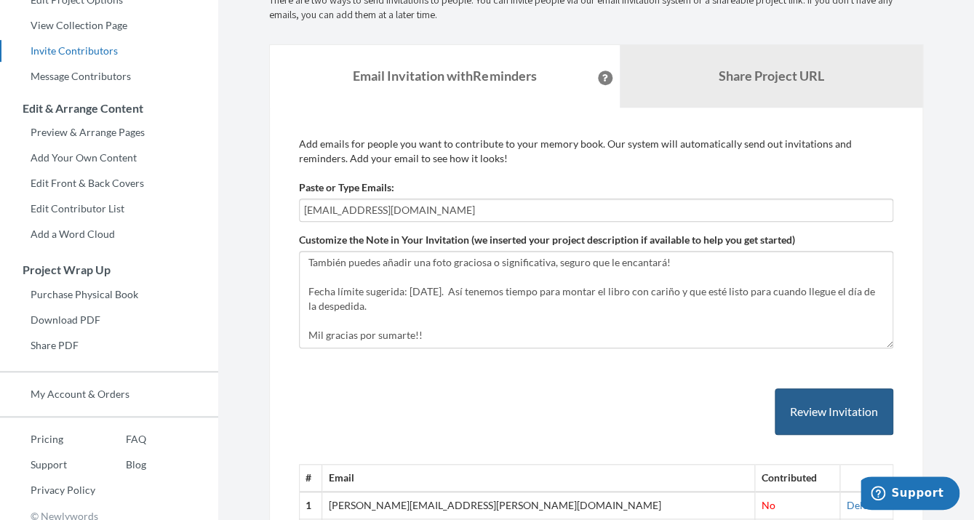
type input "[EMAIL_ADDRESS][DOMAIN_NAME]"
click at [820, 405] on button "Review Invitation" at bounding box center [834, 412] width 119 height 47
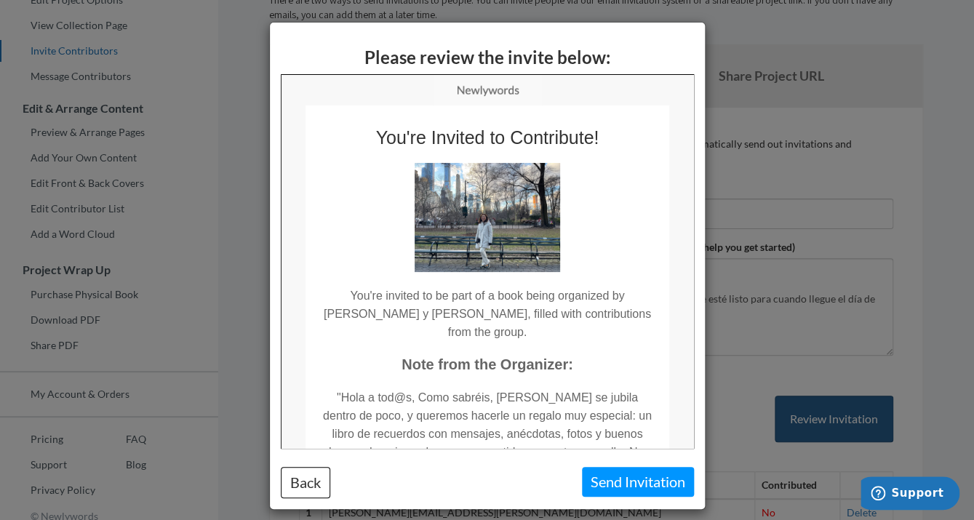
scroll to position [0, 0]
click at [614, 477] on button "Send Invitation" at bounding box center [638, 482] width 112 height 30
